Goal: Transaction & Acquisition: Subscribe to service/newsletter

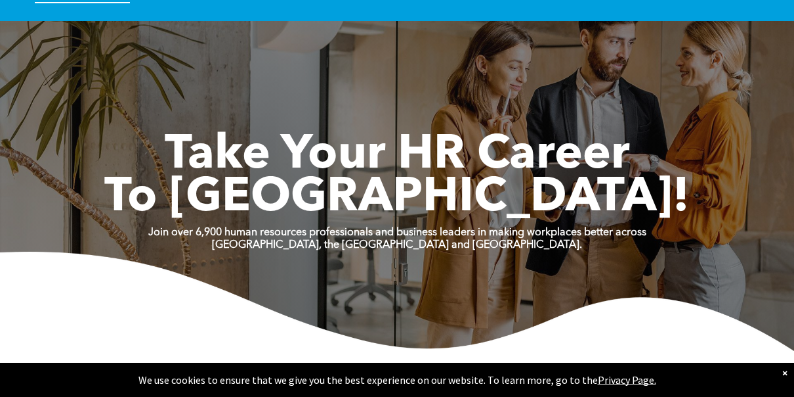
scroll to position [525, 0]
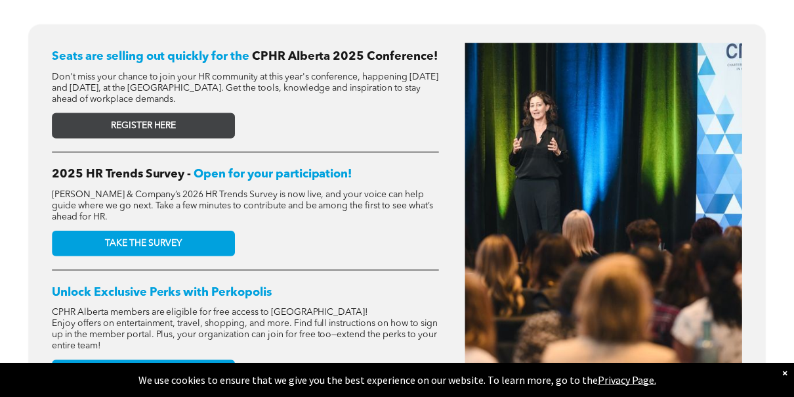
click at [182, 127] on link "REGISTER HERE" at bounding box center [143, 126] width 183 height 26
click at [192, 125] on link "REGISTER HERE" at bounding box center [143, 126] width 183 height 26
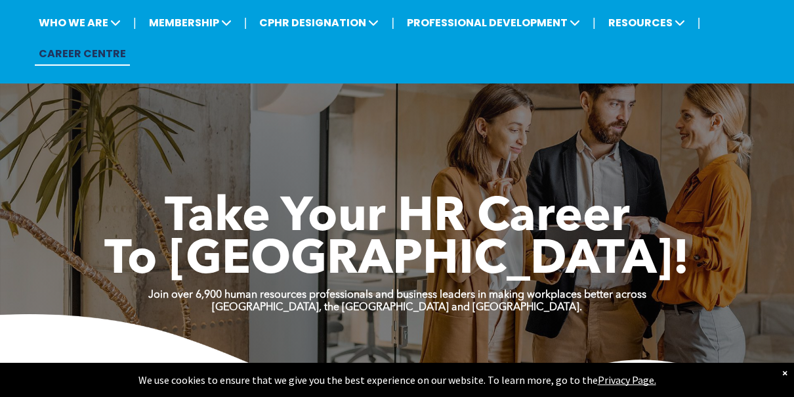
scroll to position [66, 0]
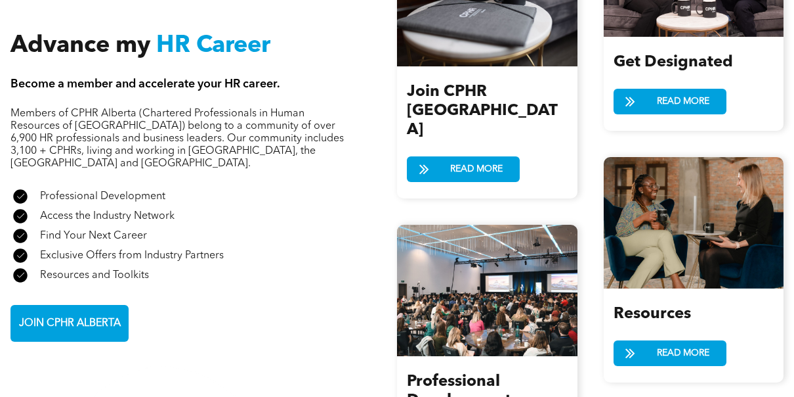
scroll to position [1576, 0]
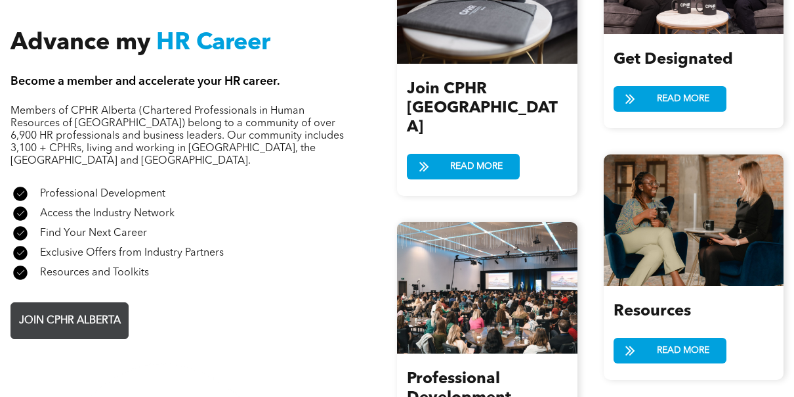
click at [86, 308] on span "JOIN CPHR ALBERTA" at bounding box center [69, 321] width 111 height 26
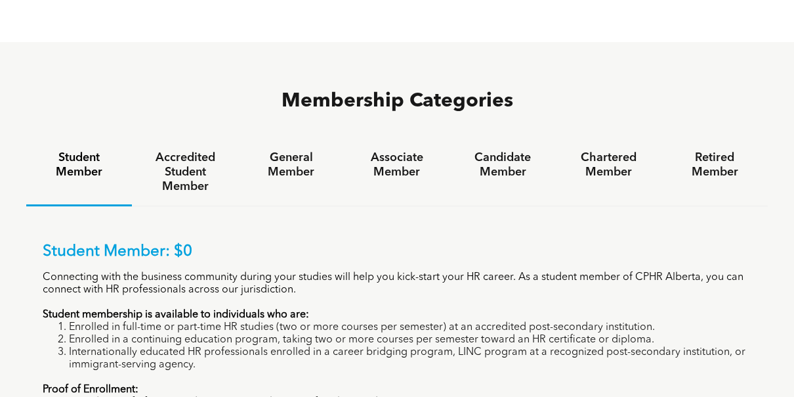
scroll to position [657, 0]
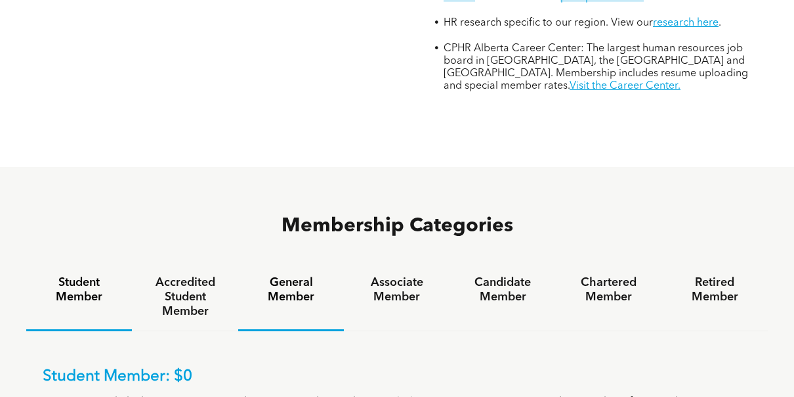
click at [286, 275] on h4 "General Member" at bounding box center [291, 289] width 82 height 29
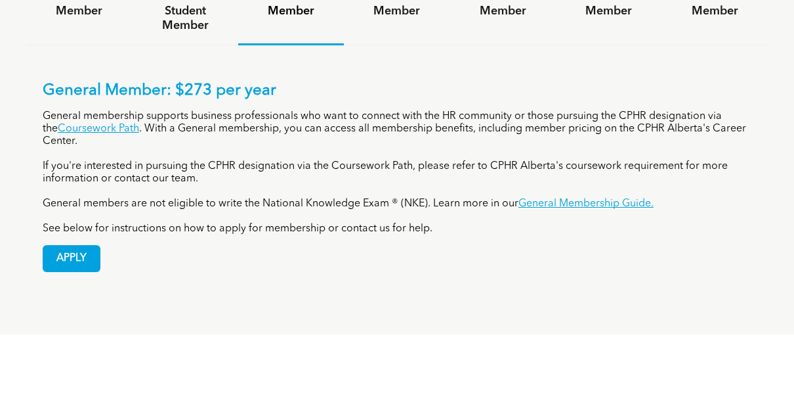
scroll to position [853, 0]
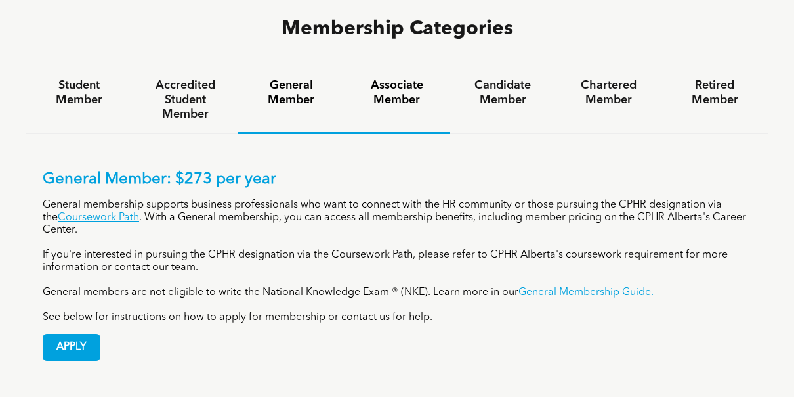
click at [409, 66] on div "Associate Member" at bounding box center [397, 100] width 106 height 68
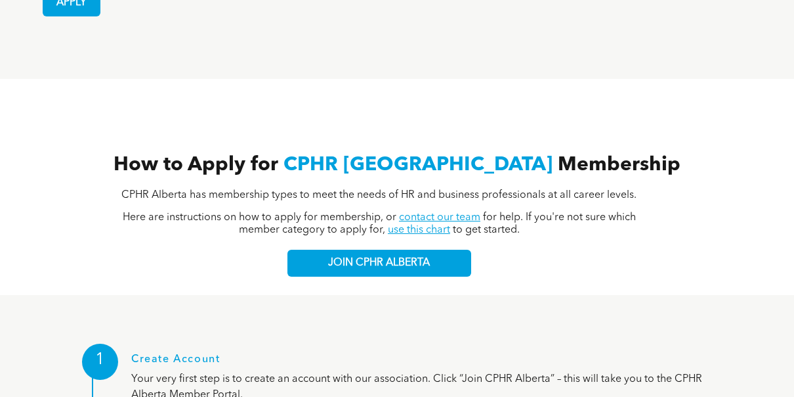
scroll to position [1379, 0]
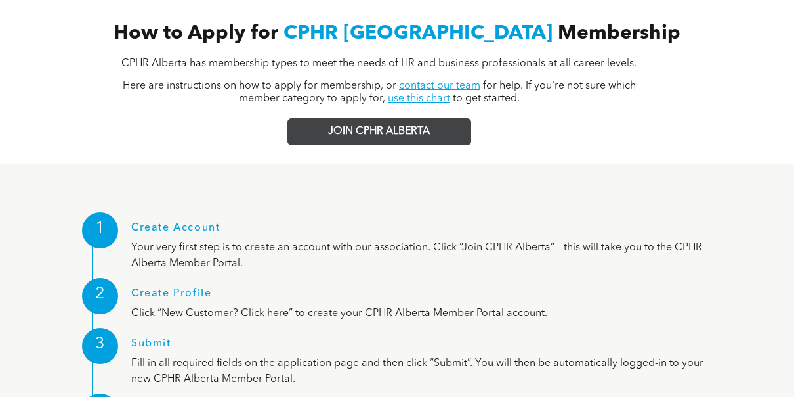
click at [416, 125] on span "JOIN CPHR ALBERTA" at bounding box center [379, 131] width 102 height 12
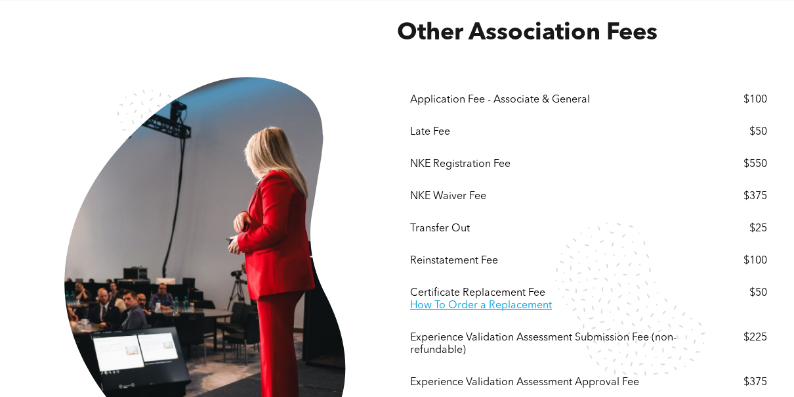
scroll to position [2214, 0]
